Goal: Browse casually

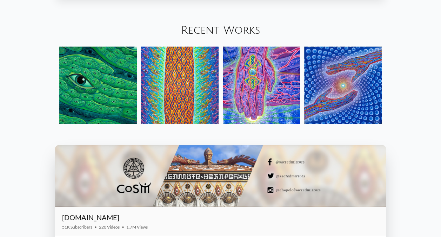
scroll to position [773, 0]
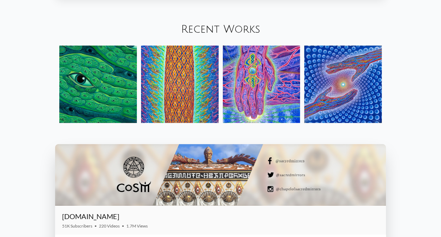
click at [101, 78] on img at bounding box center [98, 85] width 78 height 78
click at [179, 77] on img at bounding box center [180, 85] width 78 height 78
click at [263, 70] on img at bounding box center [262, 85] width 78 height 78
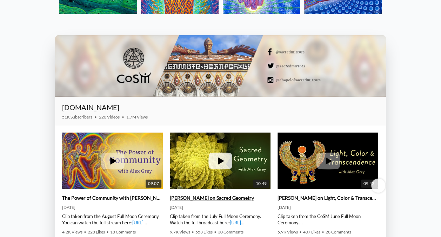
scroll to position [913, 0]
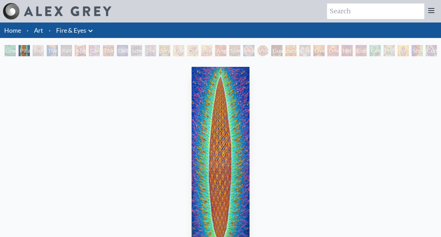
scroll to position [105, 0]
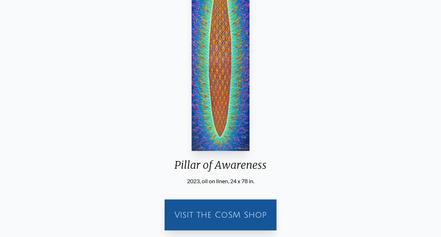
click at [223, 85] on img "2 / 31" at bounding box center [221, 55] width 58 height 189
